Goal: Book appointment/travel/reservation

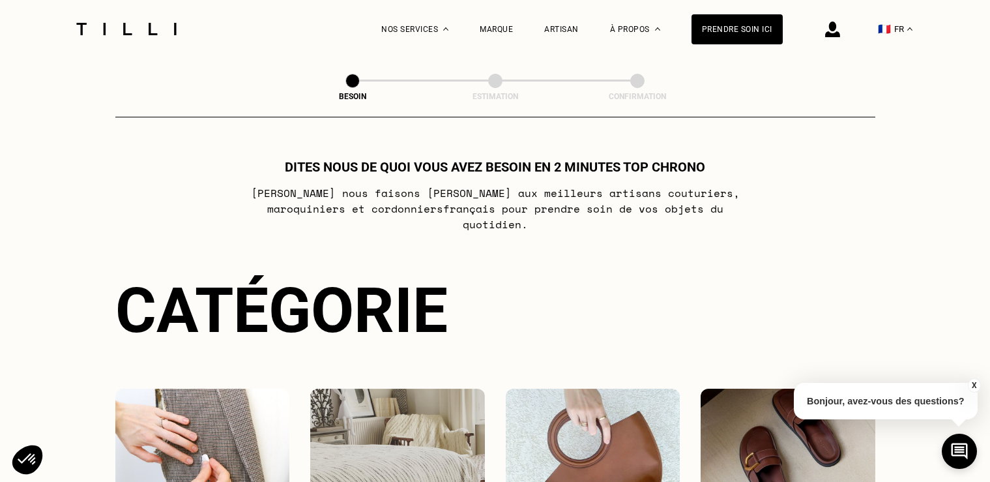
scroll to position [206, 0]
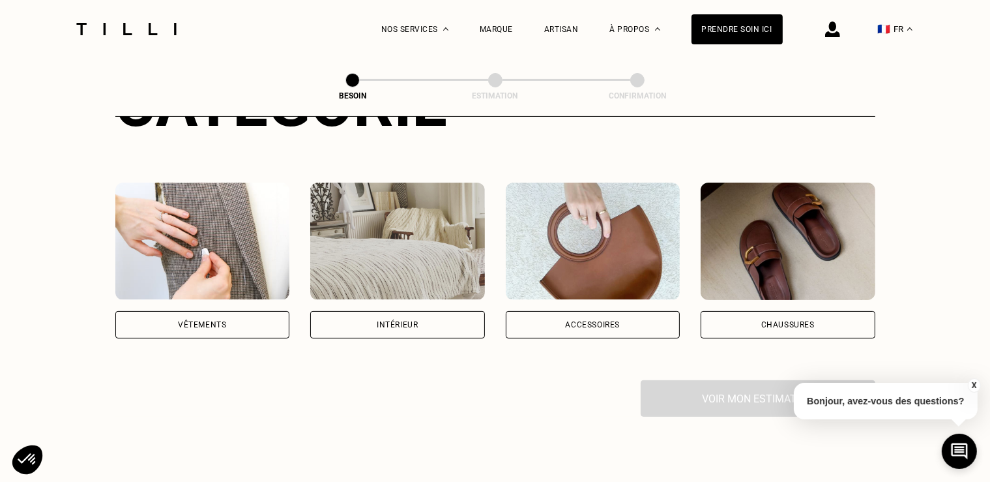
click at [208, 321] on div "Vêtements" at bounding box center [202, 325] width 48 height 8
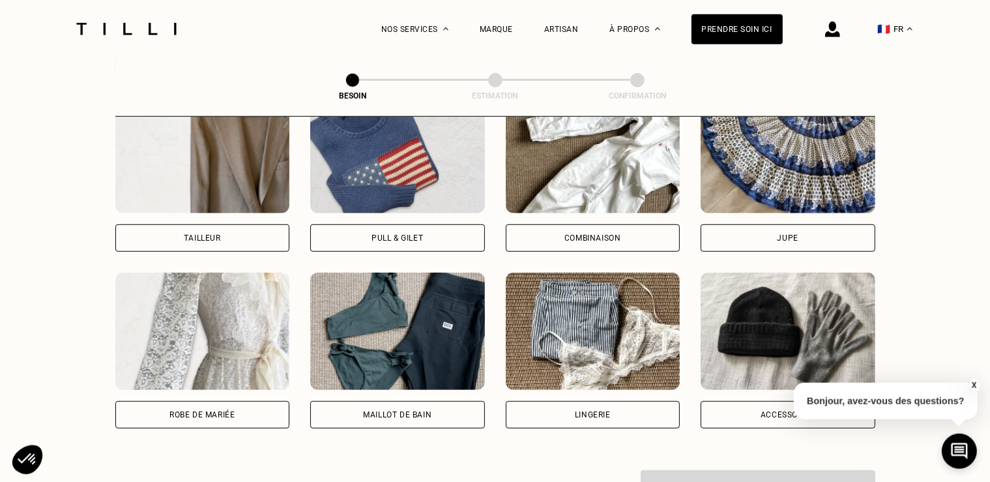
scroll to position [891, 0]
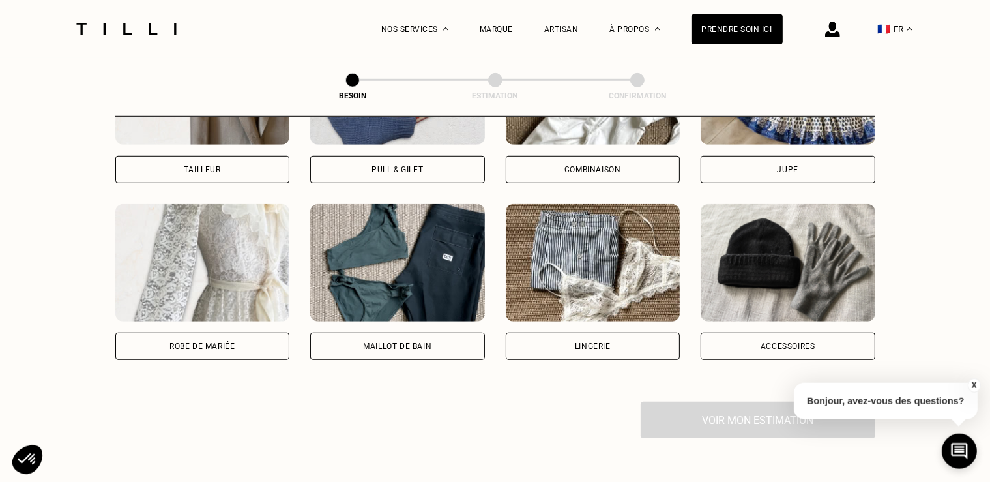
click at [388, 342] on div "Maillot de bain" at bounding box center [397, 346] width 68 height 8
select select "FR"
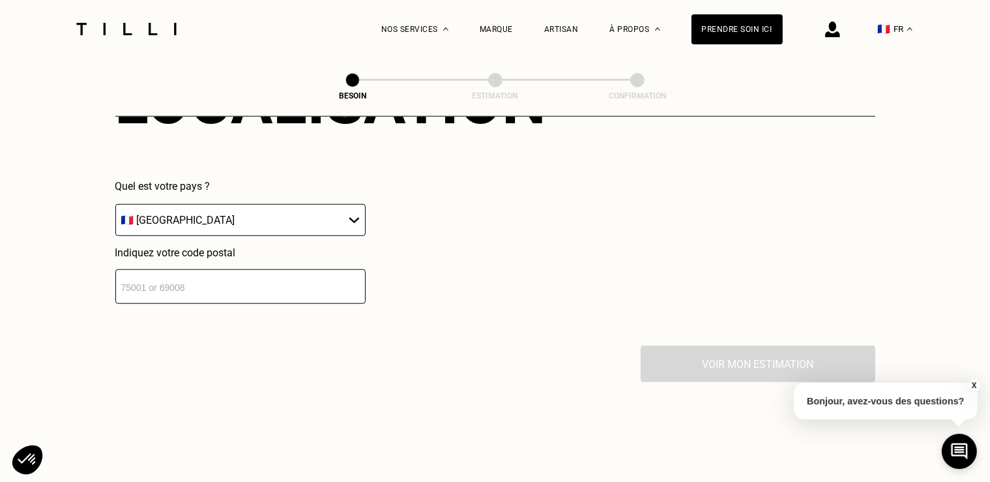
scroll to position [1254, 0]
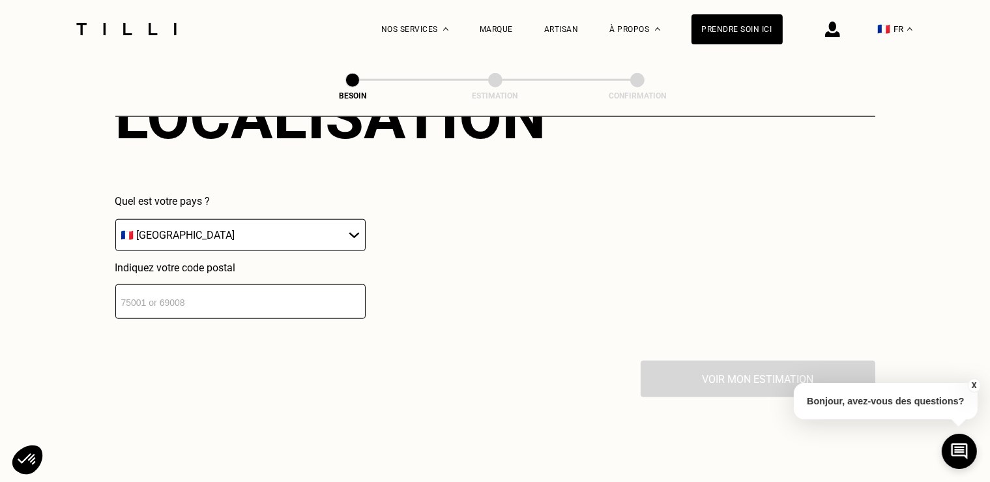
click at [218, 293] on input "number" at bounding box center [240, 301] width 250 height 35
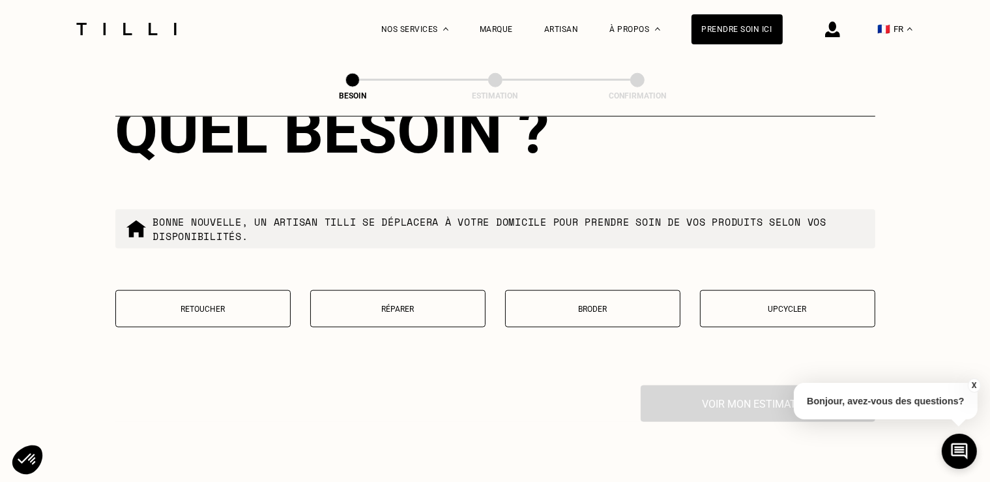
scroll to position [1595, 0]
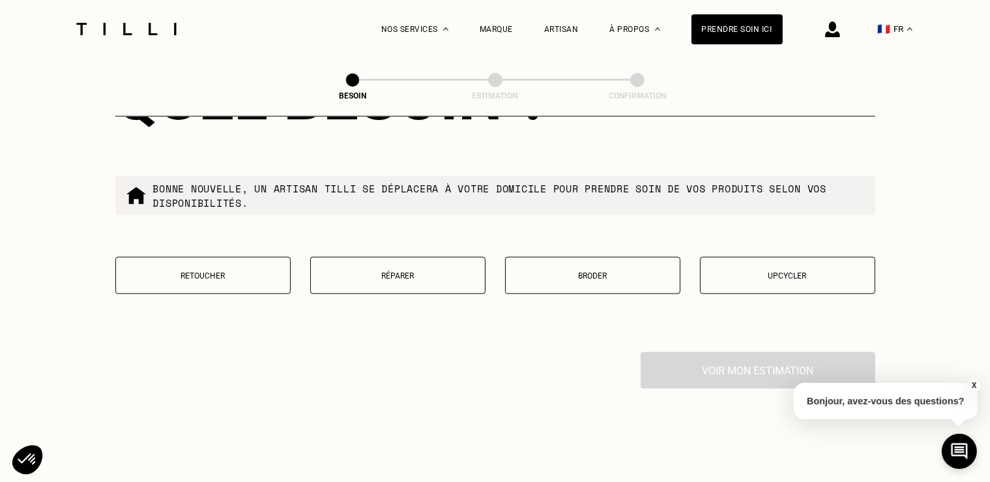
type input "75014"
click at [394, 274] on button "Réparer" at bounding box center [397, 275] width 175 height 37
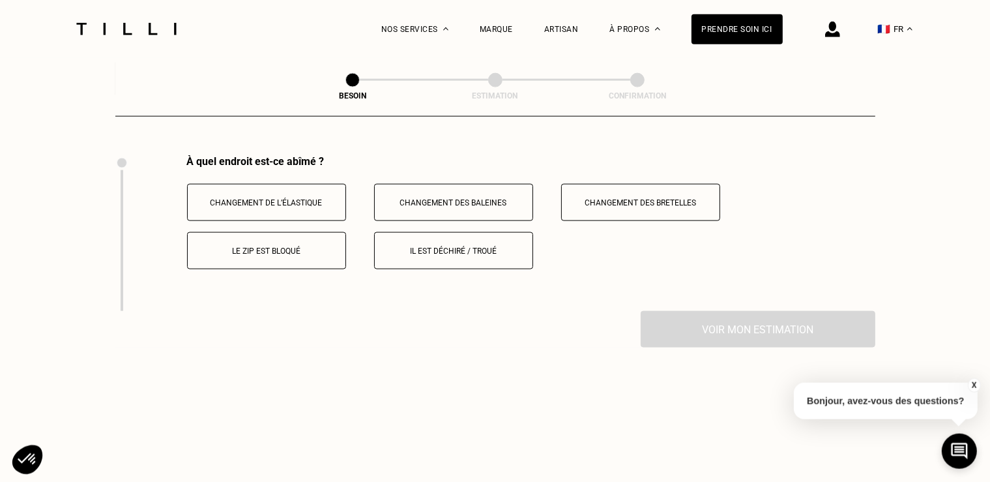
scroll to position [1793, 0]
click at [284, 199] on button "Changement de l’élastique" at bounding box center [266, 201] width 159 height 37
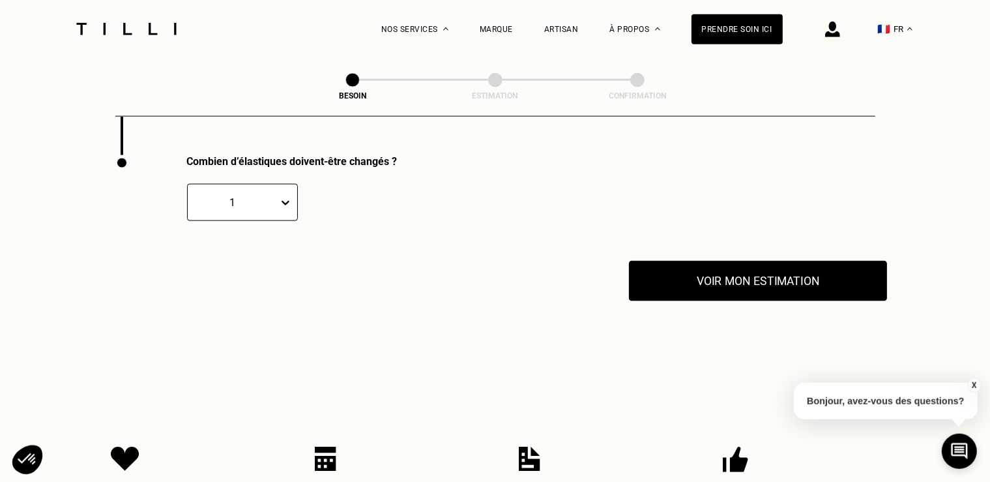
scroll to position [1948, 0]
click at [723, 272] on button "Voir mon estimation" at bounding box center [758, 280] width 258 height 40
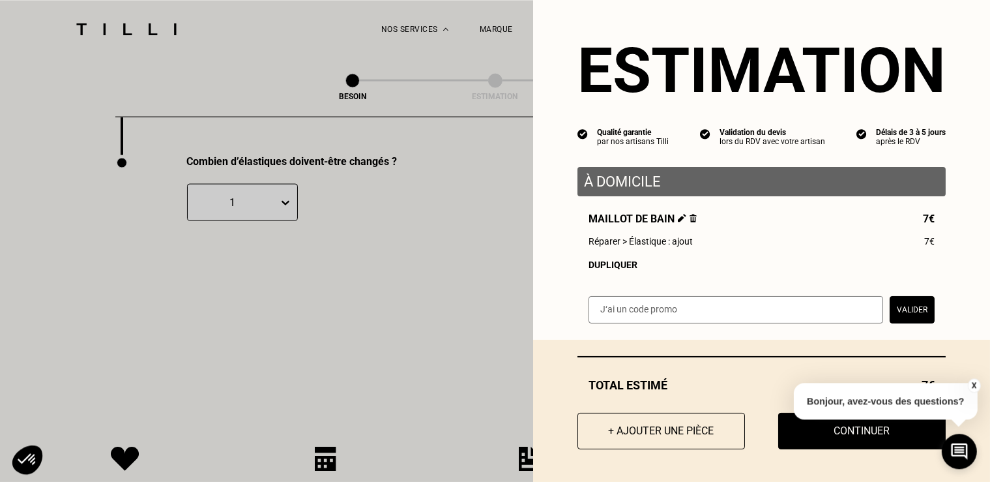
scroll to position [12, 0]
click at [971, 386] on button "X" at bounding box center [973, 385] width 13 height 14
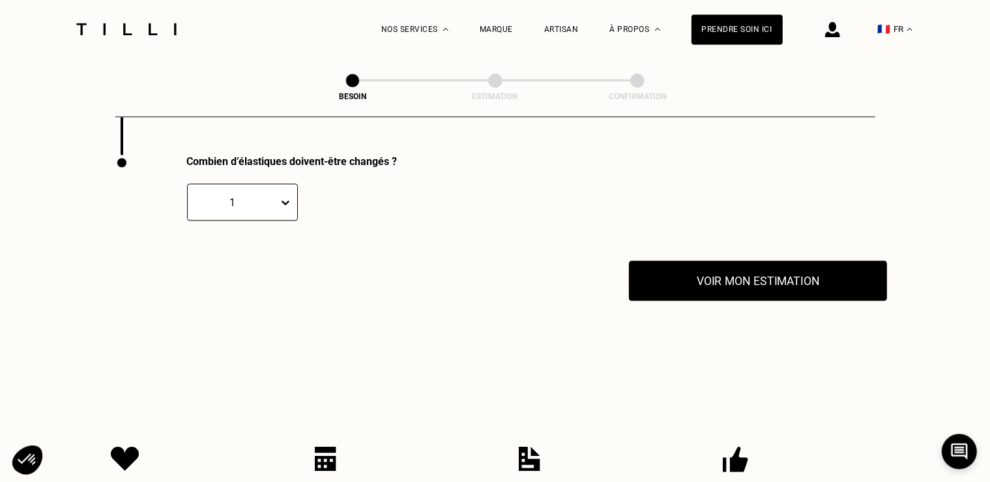
click at [760, 276] on button "Voir mon estimation" at bounding box center [758, 280] width 258 height 40
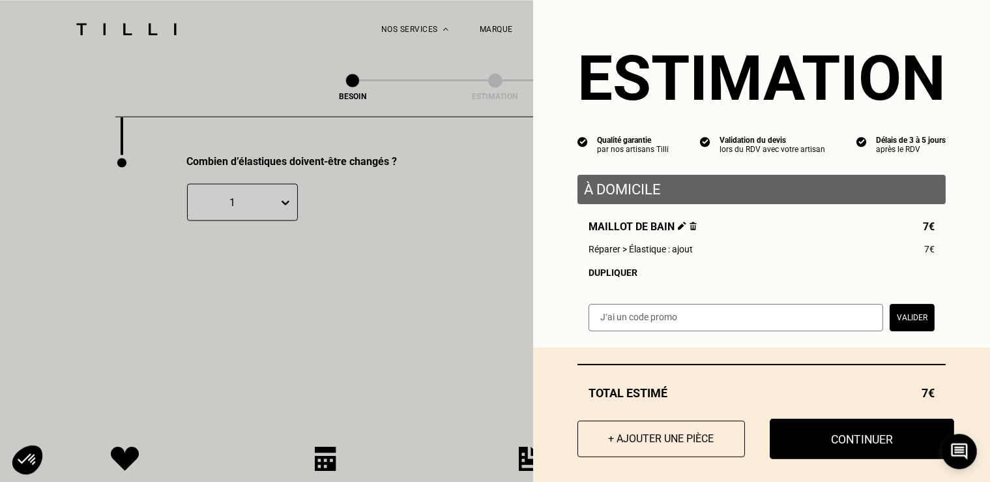
click at [796, 435] on button "Continuer" at bounding box center [862, 438] width 184 height 40
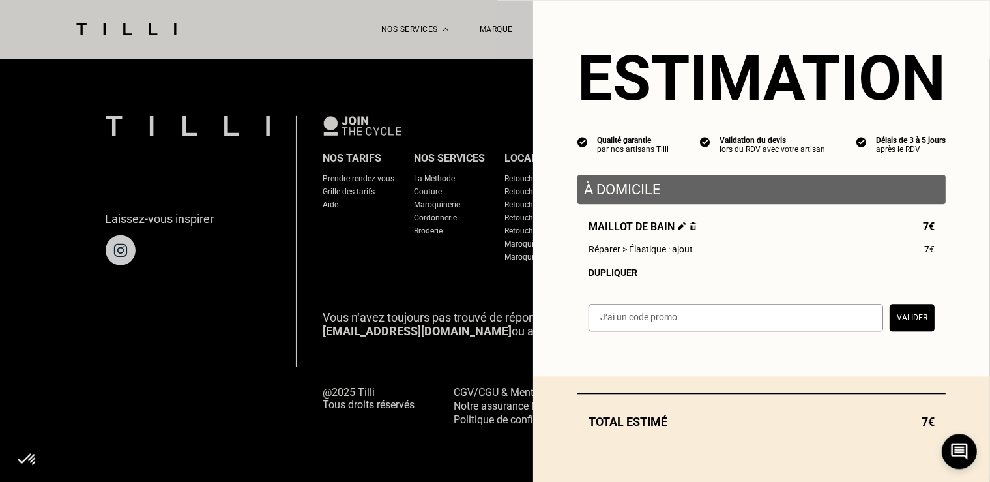
scroll to position [837, 0]
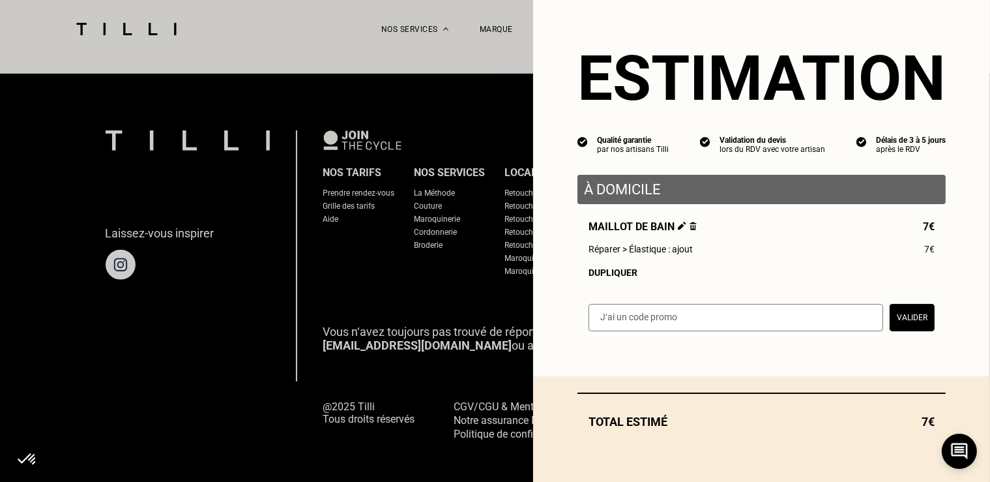
select select "FR"
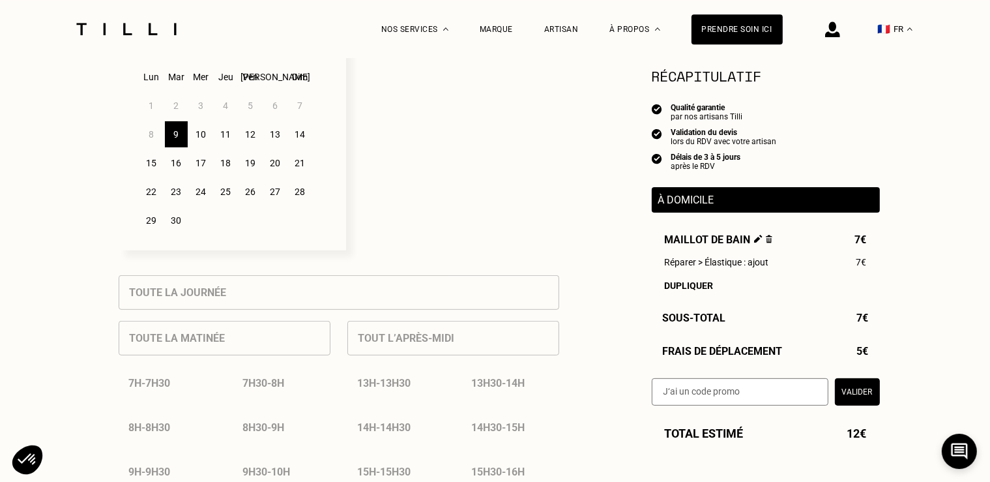
scroll to position [412, 0]
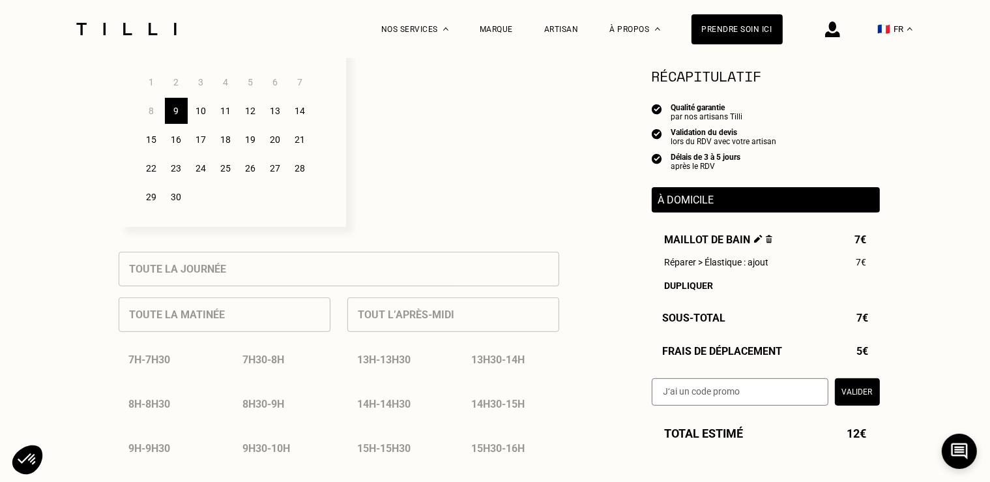
click at [197, 117] on div "10" at bounding box center [201, 111] width 23 height 26
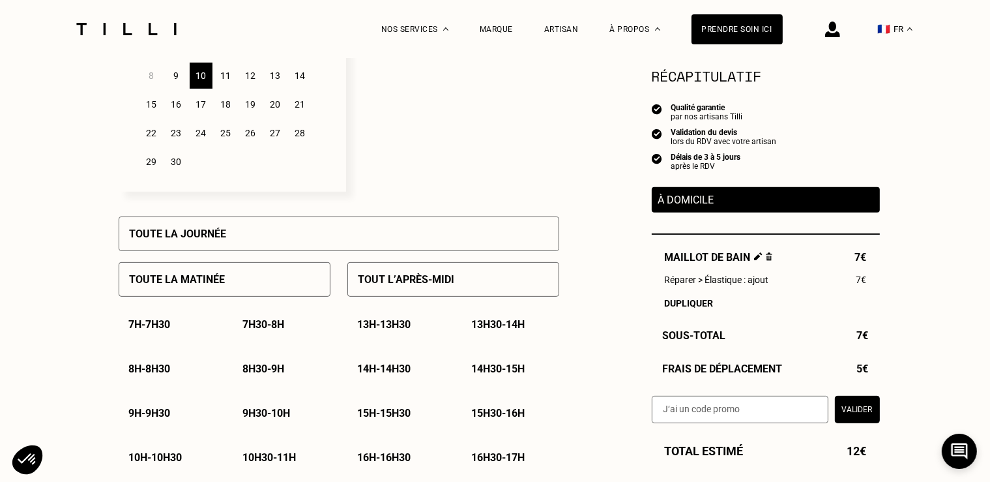
scroll to position [482, 0]
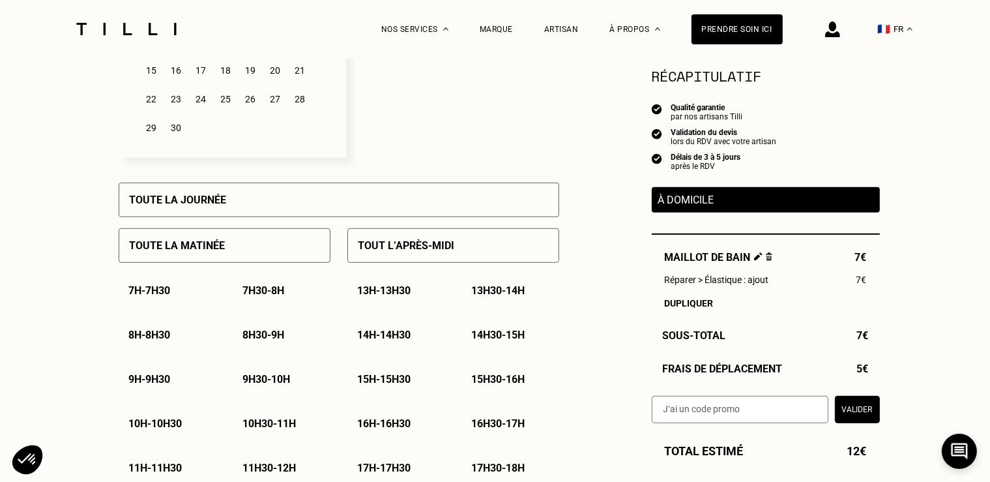
click at [150, 250] on p "Toute la matinée" at bounding box center [178, 245] width 96 height 12
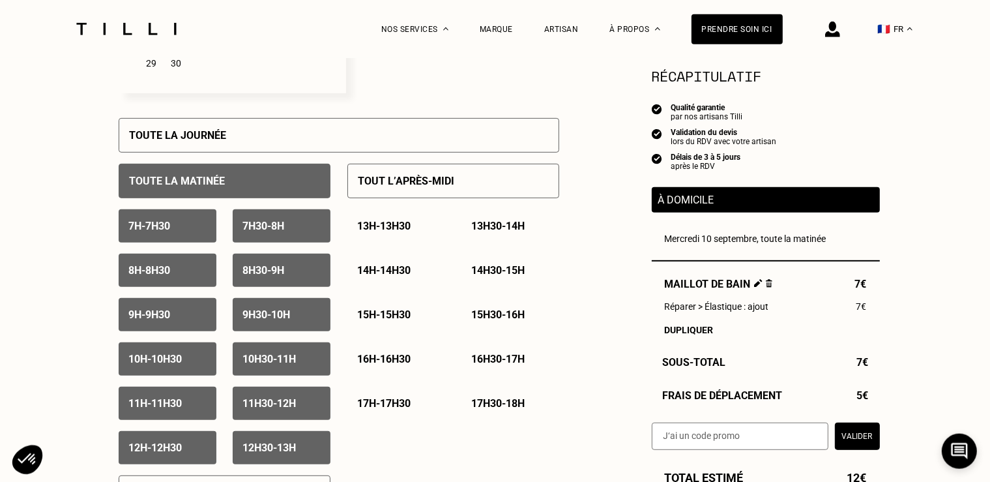
scroll to position [550, 0]
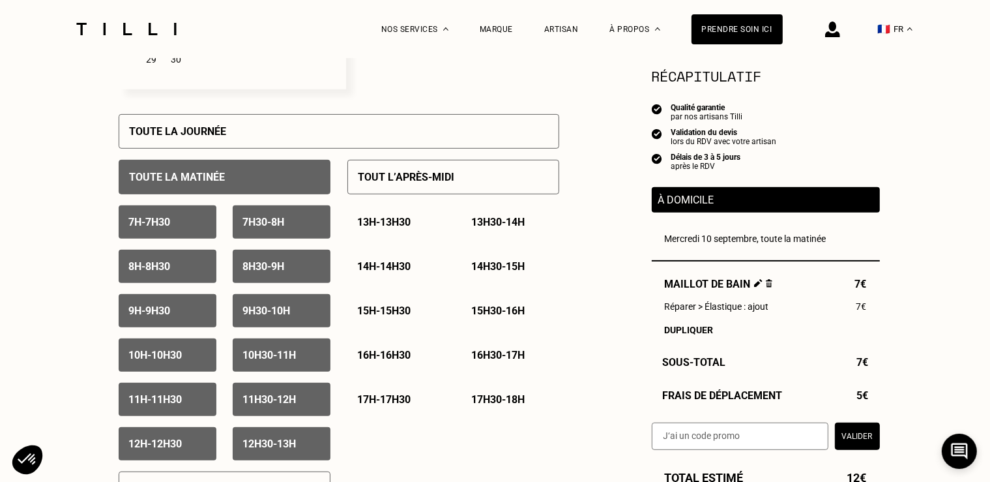
click at [199, 142] on div "Toute la journée" at bounding box center [339, 131] width 441 height 35
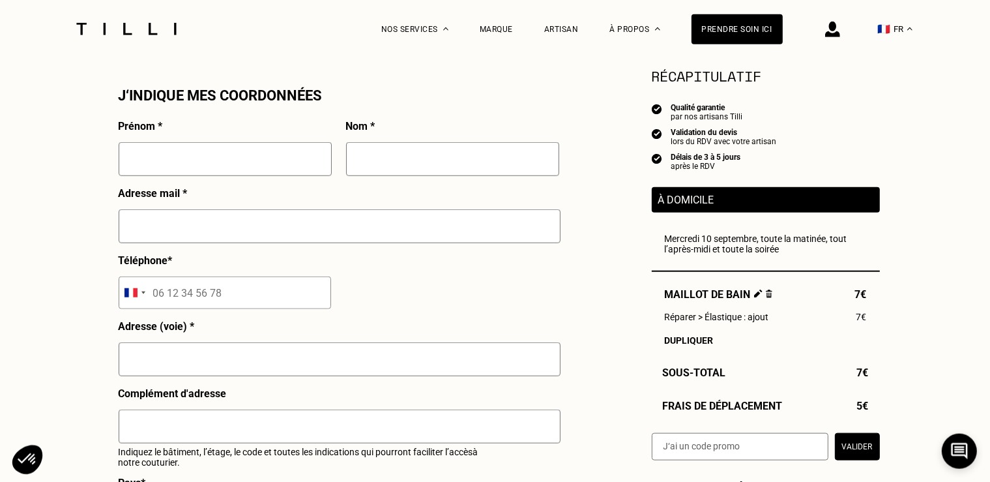
scroll to position [1307, 0]
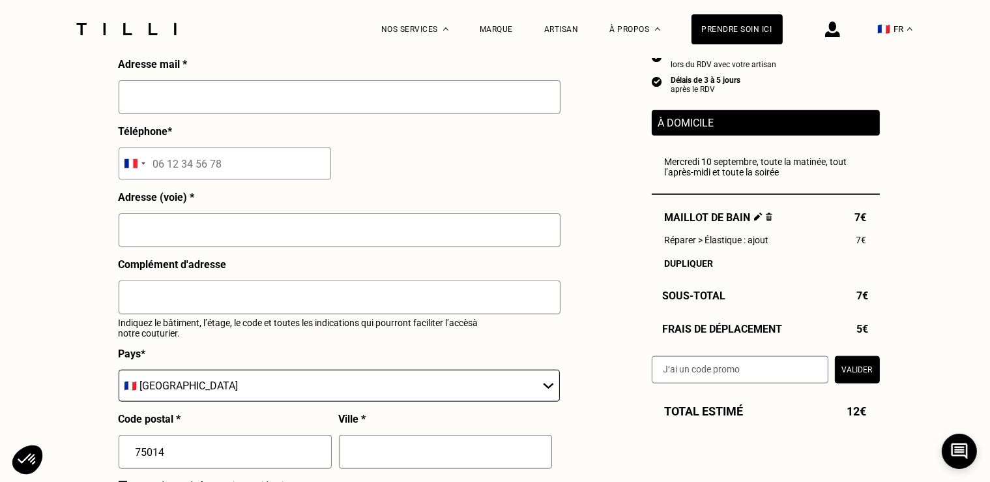
click at [192, 104] on input "text" at bounding box center [340, 97] width 442 height 34
click at [193, 106] on input "text" at bounding box center [340, 97] width 442 height 34
click at [192, 108] on input "text" at bounding box center [340, 97] width 442 height 34
type input "[PERSON_NAME]"
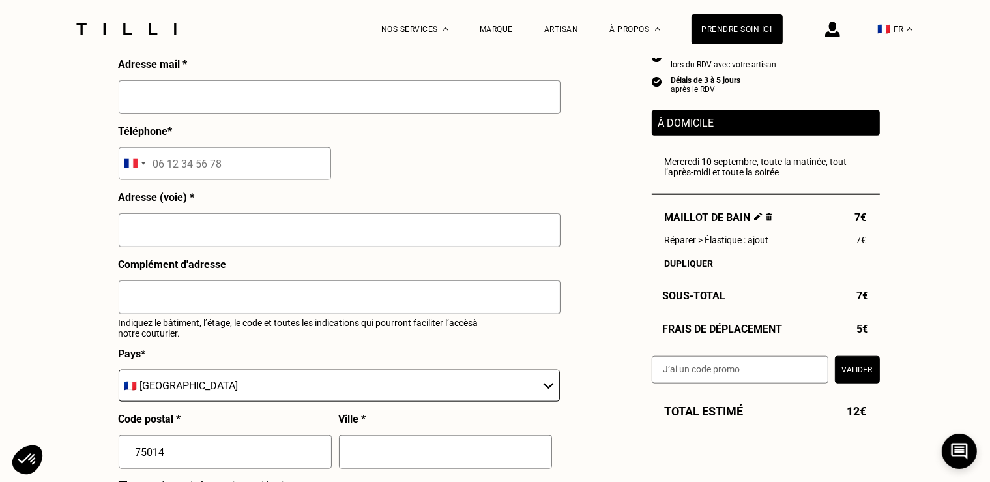
type input "[PERSON_NAME]"
type input "[EMAIL_ADDRESS][DOMAIN_NAME]"
type input "[STREET_ADDRESS][MEDICAL_DATA][MEDICAL_DATA]"
type input "[GEOGRAPHIC_DATA]"
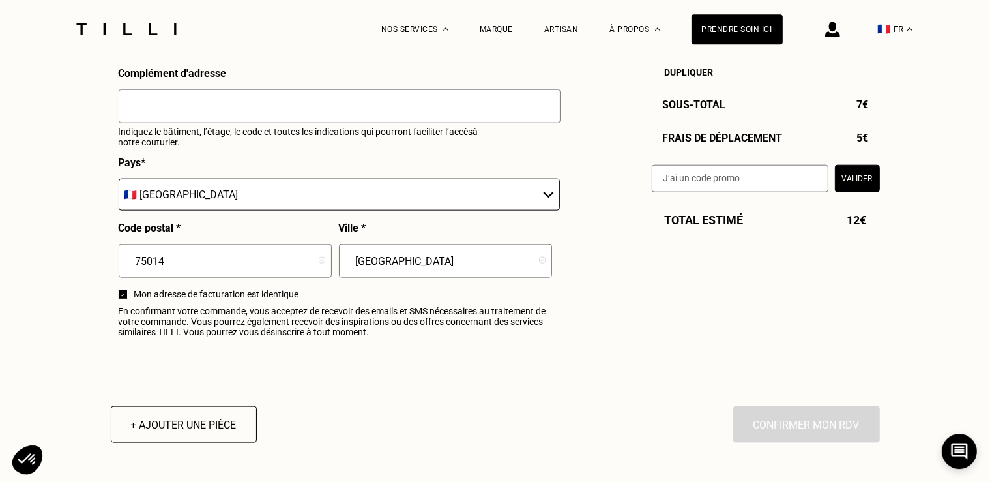
scroll to position [1514, 0]
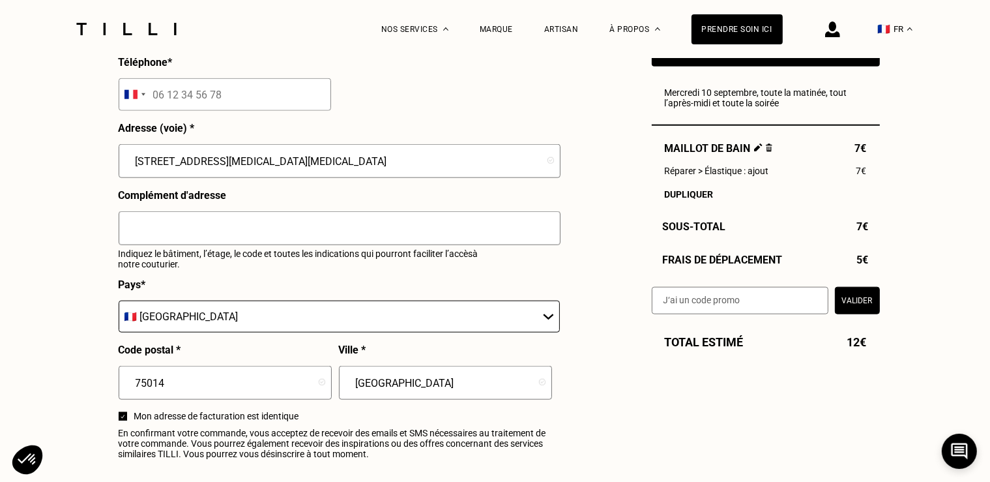
scroll to position [1307, 0]
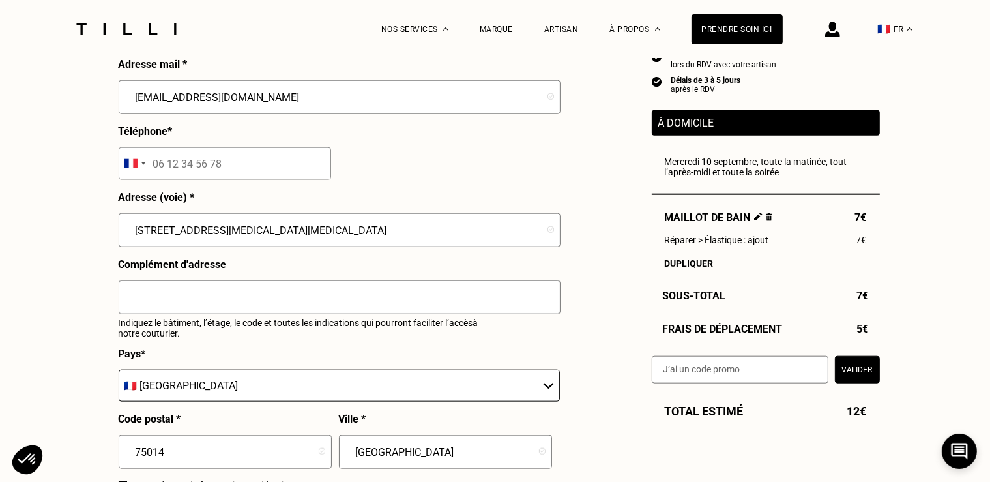
click at [194, 169] on input "tel" at bounding box center [225, 163] width 212 height 33
type input "06 58 14 22 48"
drag, startPoint x: 586, startPoint y: 368, endPoint x: 593, endPoint y: 368, distance: 7.2
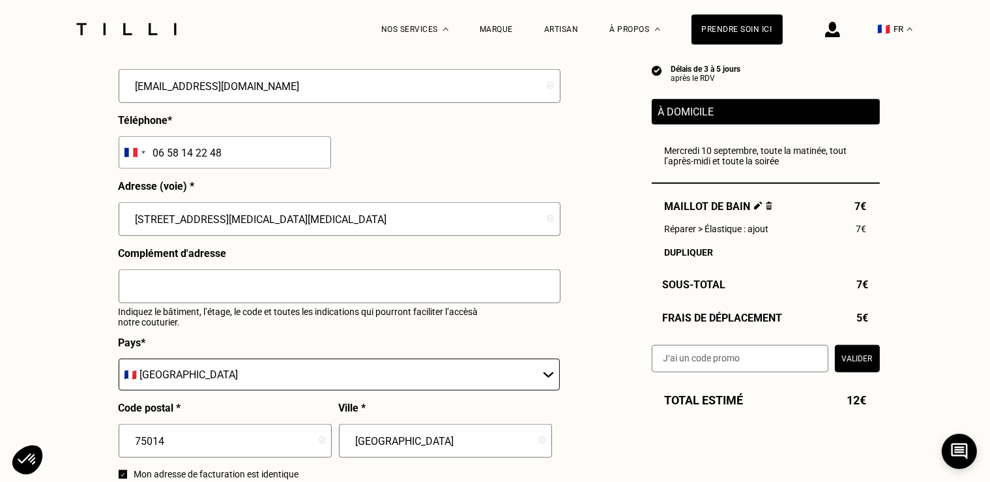
scroll to position [1238, 0]
